Goal: Find specific page/section: Find specific page/section

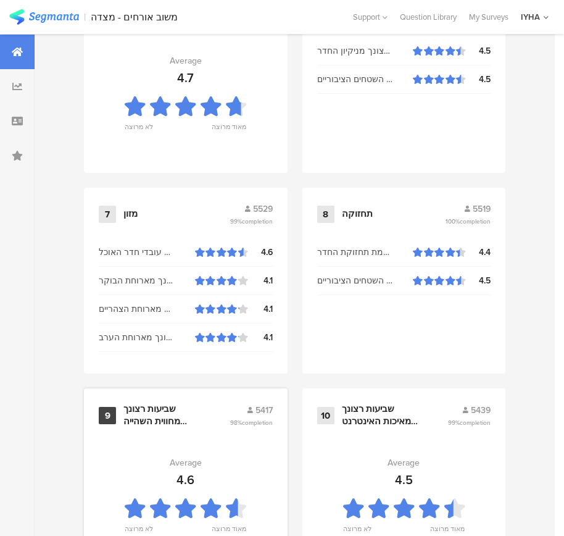
scroll to position [1324, 0]
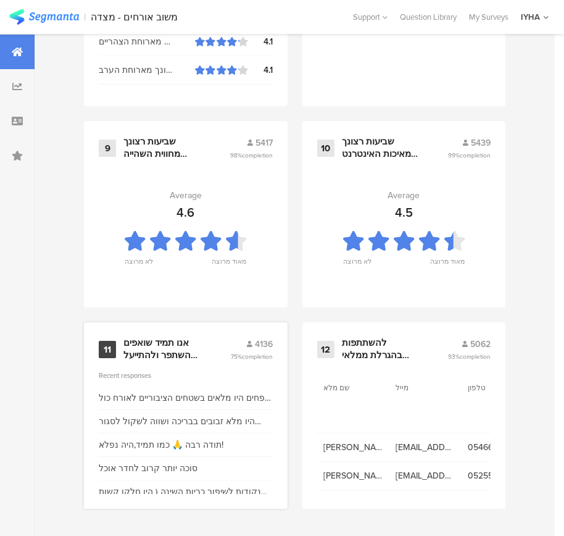
click at [182, 344] on div "אנו תמיד שואפים להשתפר ולהתייעל ודעתך חשובה לנו" at bounding box center [161, 349] width 77 height 24
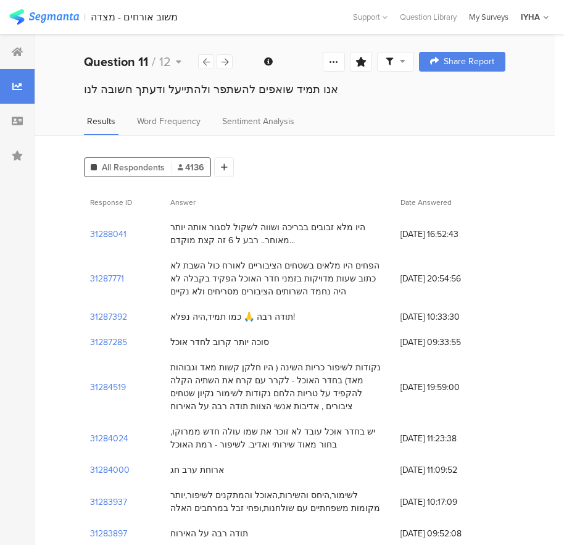
click at [487, 17] on div "My Surveys" at bounding box center [489, 17] width 52 height 12
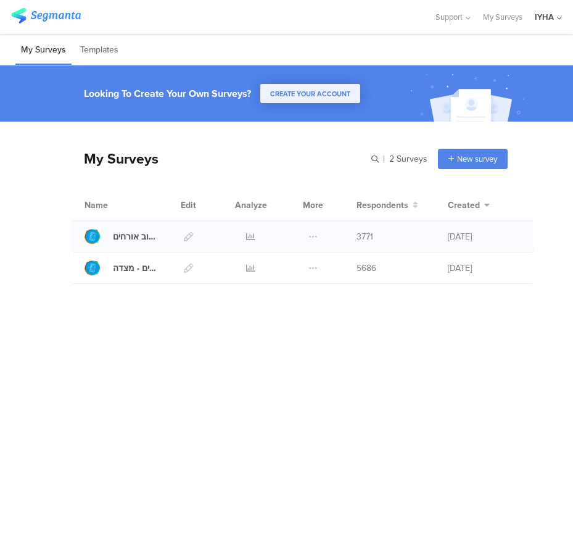
click at [245, 233] on div at bounding box center [251, 236] width 36 height 31
click at [249, 235] on icon at bounding box center [250, 236] width 9 height 9
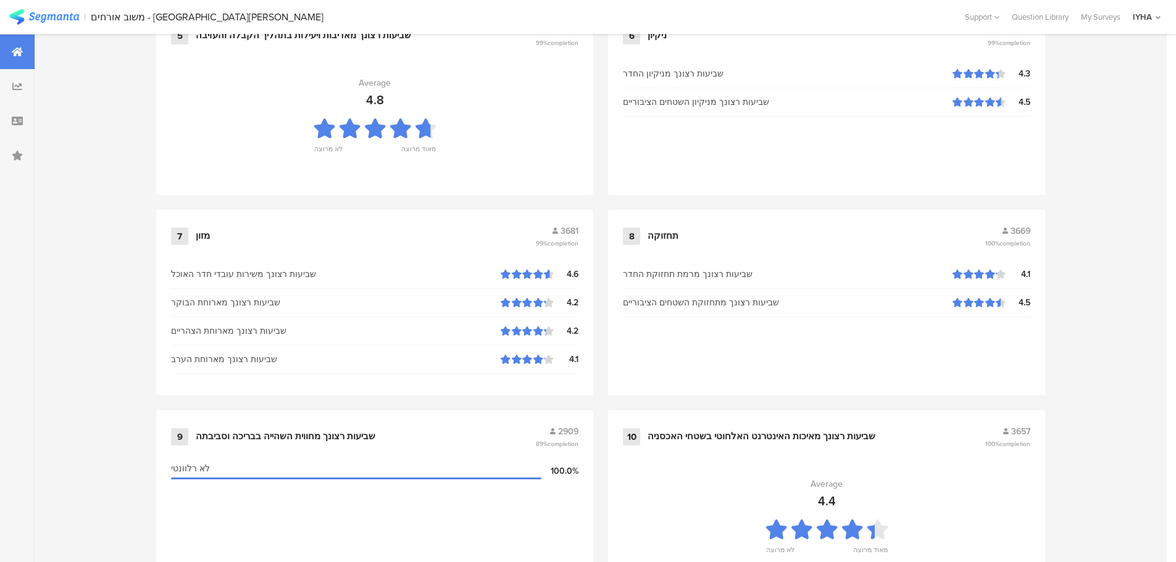
scroll to position [1248, 0]
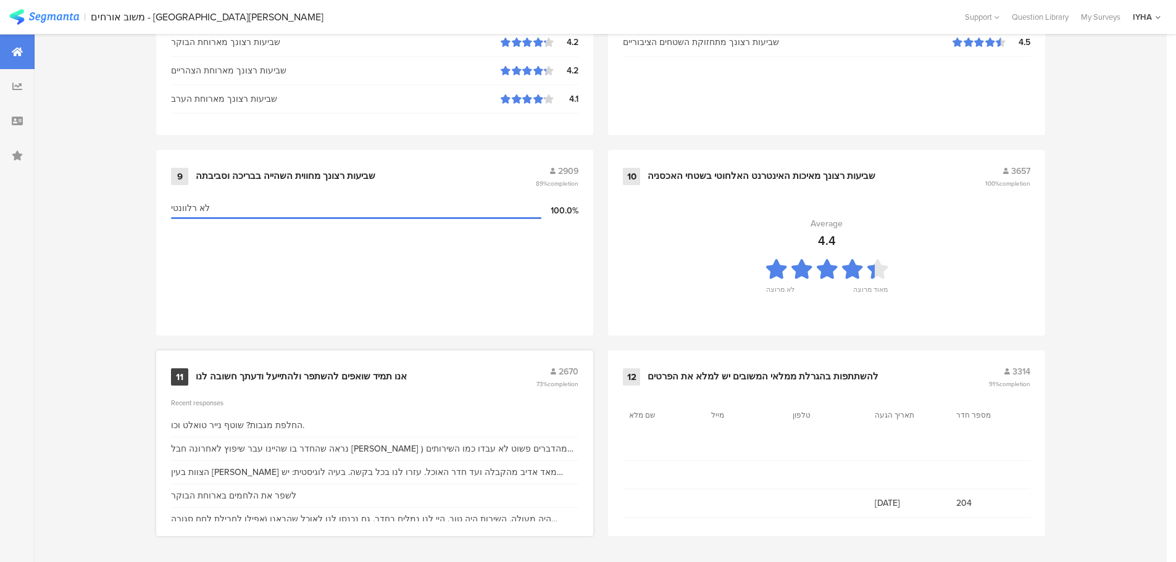
click at [382, 369] on div "11 אנו תמיד שואפים להשתפר ולהתייעל ודעתך חשובה לנו 2670 73% completion" at bounding box center [374, 376] width 407 height 23
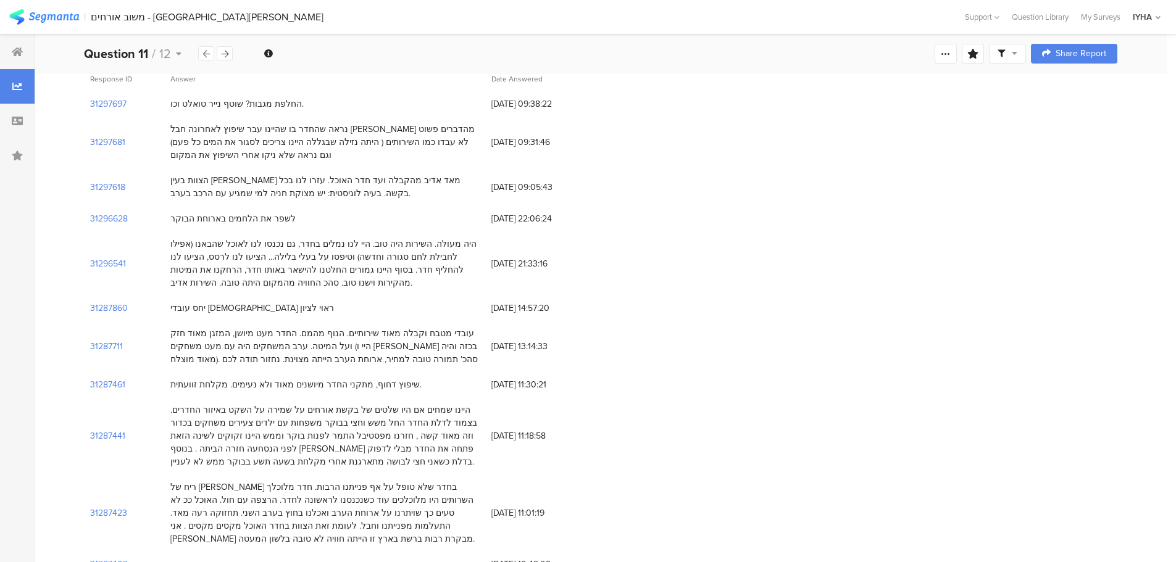
scroll to position [185, 0]
